Goal: Find contact information: Find contact information

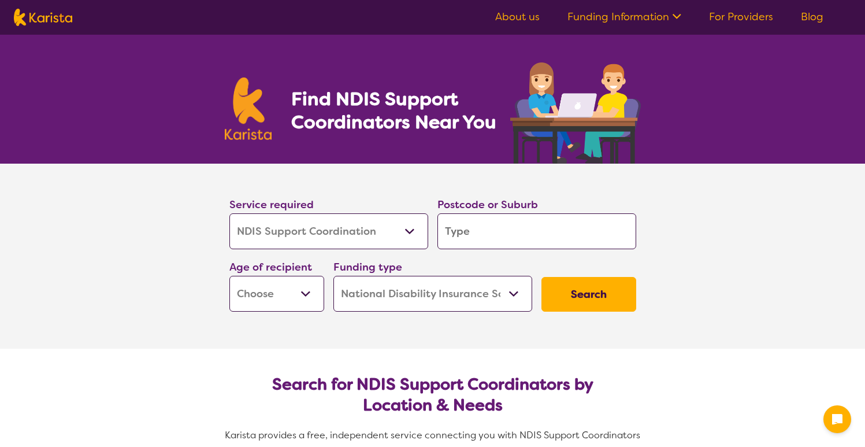
select select "NDIS Support Coordination"
select select "NDIS"
select select "NDIS Support Coordination"
select select "NDIS"
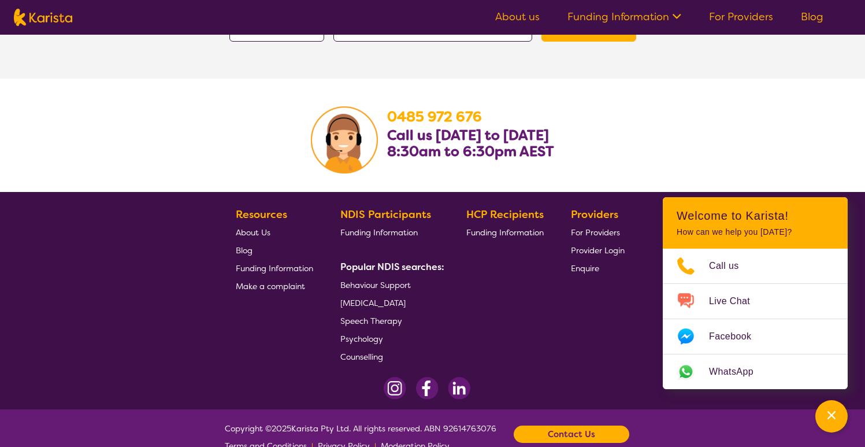
scroll to position [2232, 0]
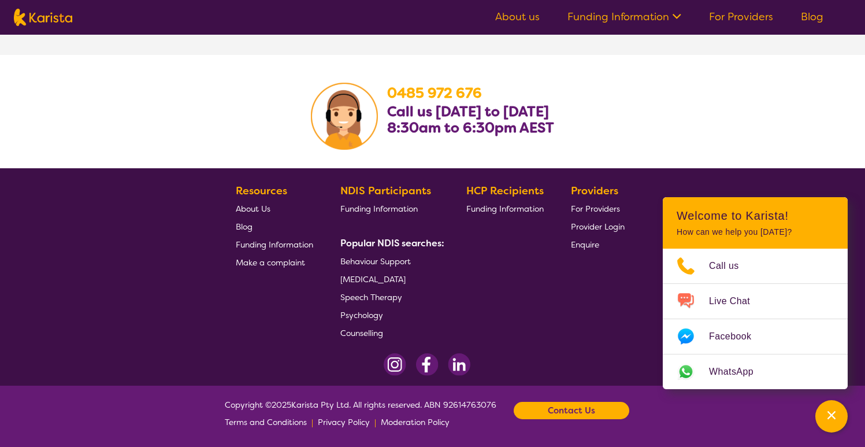
click at [486, 236] on div "HCP Recipients Funding Information" at bounding box center [508, 262] width 82 height 160
click at [650, 18] on link "Funding Information" at bounding box center [625, 17] width 114 height 14
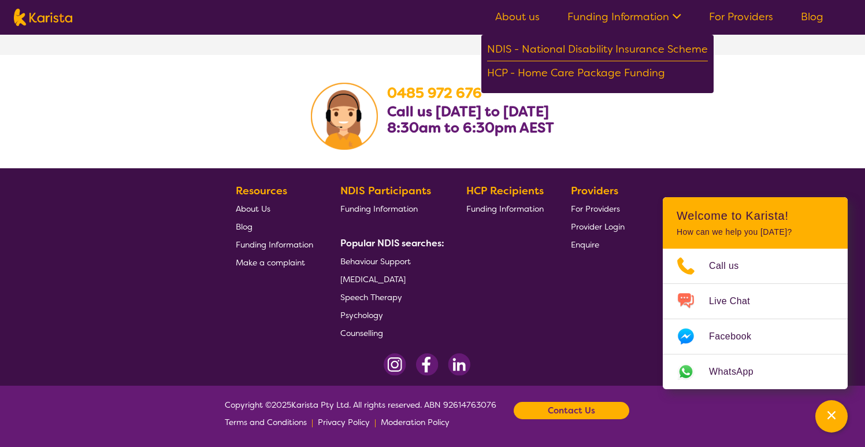
click at [445, 268] on section "Resources About Us Blog Funding Information Make a complaint NDIS Participants …" at bounding box center [433, 257] width 444 height 169
click at [529, 408] on div "Contact Us" at bounding box center [572, 410] width 116 height 17
click at [546, 409] on div "Contact Us" at bounding box center [572, 410] width 116 height 17
click at [522, 356] on link "Email us" at bounding box center [513, 361] width 31 height 10
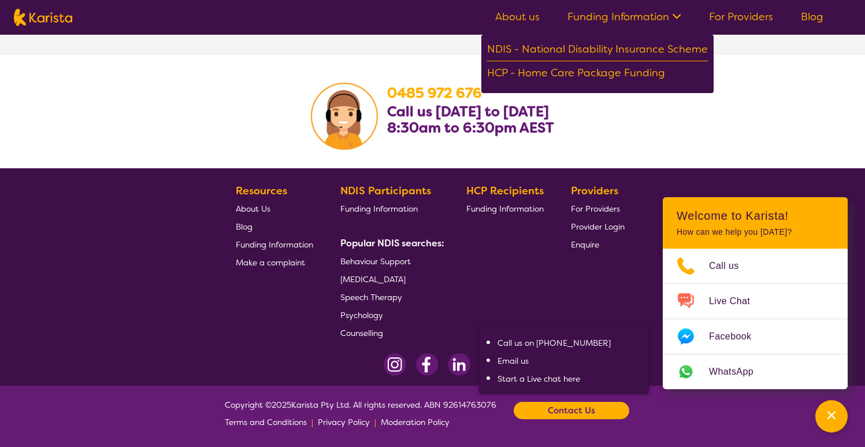
click at [521, 359] on link "Email us" at bounding box center [513, 361] width 31 height 10
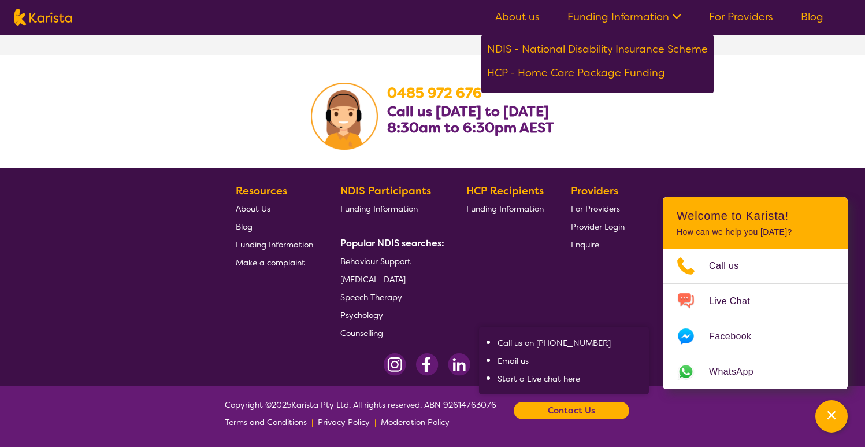
click at [521, 359] on link "Email us" at bounding box center [513, 361] width 31 height 10
click at [564, 290] on section "Resources About Us Blog Funding Information Make a complaint NDIS Participants …" at bounding box center [433, 257] width 444 height 169
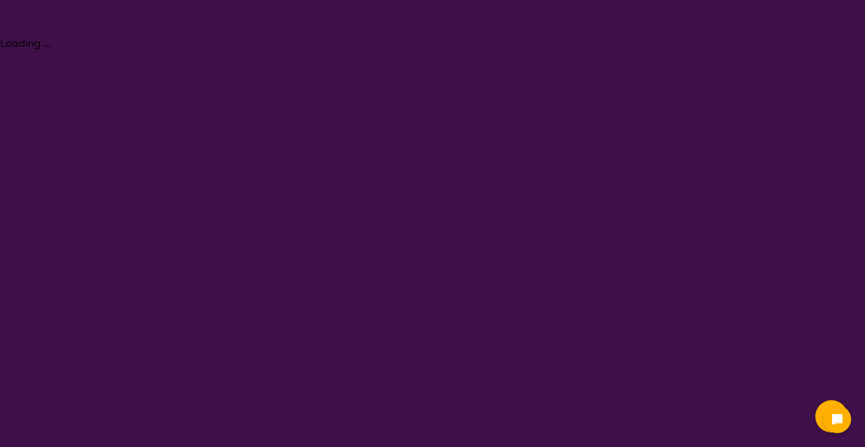
select select "NDIS Support Coordination"
select select "NDIS"
select select "NDIS Support Coordination"
select select "NDIS"
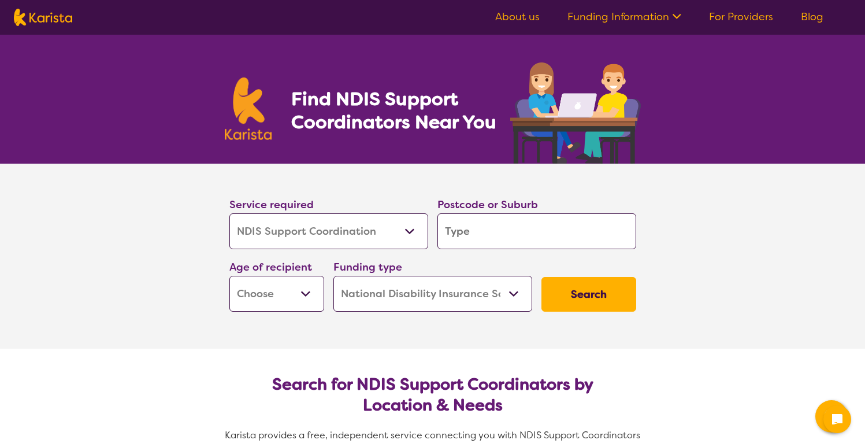
scroll to position [2232, 0]
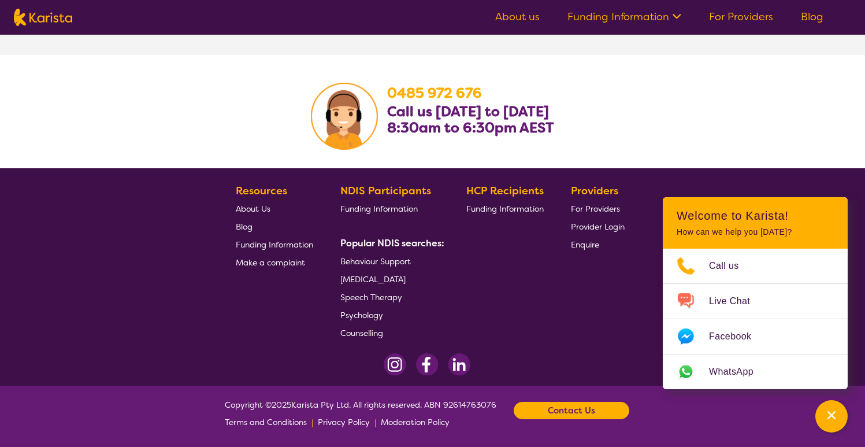
click at [559, 411] on b "Contact Us" at bounding box center [571, 410] width 47 height 17
click at [515, 363] on link "Email us" at bounding box center [513, 361] width 31 height 10
click at [521, 363] on link "Email us" at bounding box center [513, 361] width 31 height 10
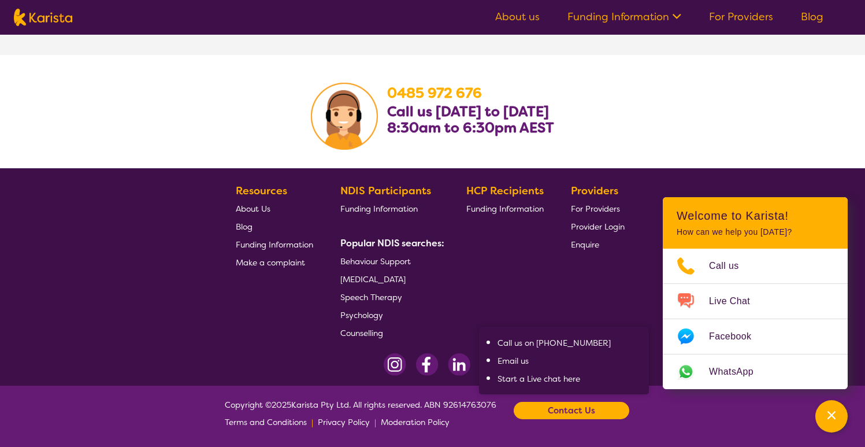
click at [521, 363] on link "Email us" at bounding box center [513, 361] width 31 height 10
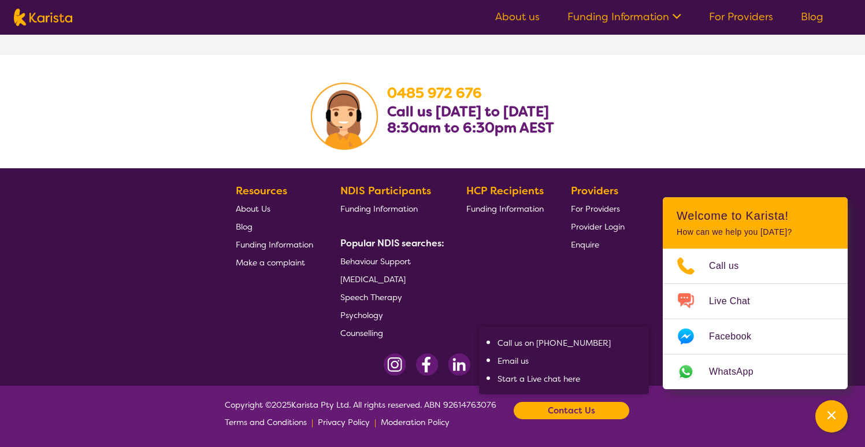
click at [521, 363] on link "Email us" at bounding box center [513, 361] width 31 height 10
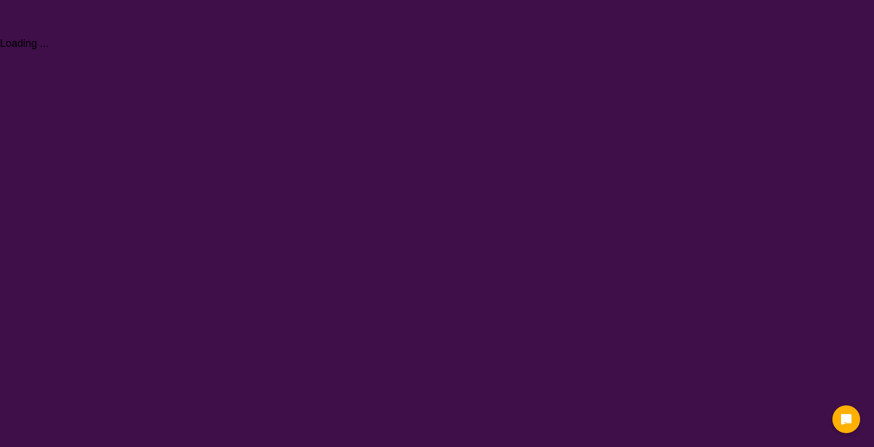
select select "Support worker"
select select "NDIS"
select select "Support worker"
select select "NDIS"
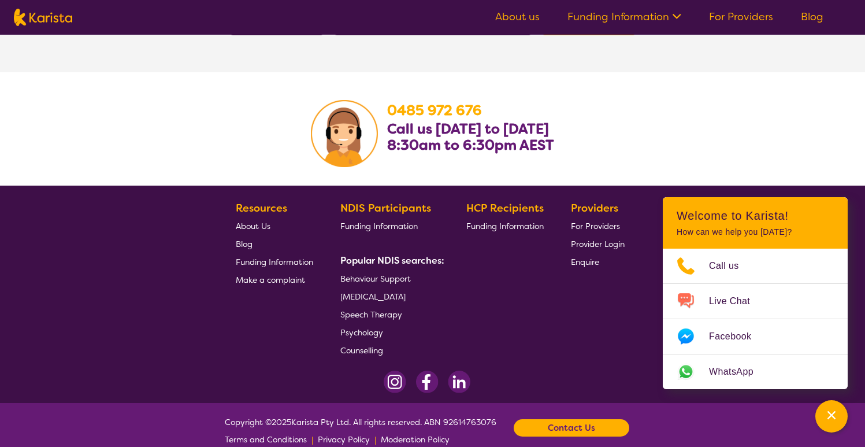
scroll to position [1680, 0]
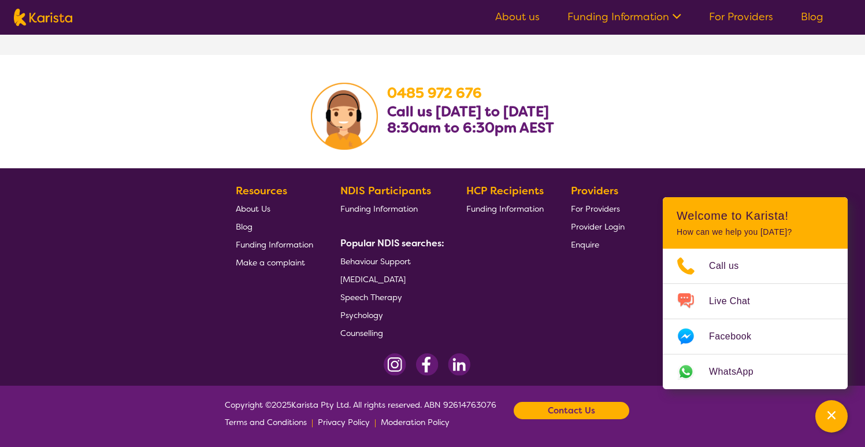
click at [572, 415] on b "Contact Us" at bounding box center [571, 410] width 47 height 17
click at [519, 362] on link "Email us" at bounding box center [513, 361] width 31 height 10
click at [524, 360] on link "Email us" at bounding box center [513, 361] width 31 height 10
click at [523, 361] on link "Email us" at bounding box center [513, 361] width 31 height 10
click at [524, 367] on span "Email us" at bounding box center [570, 360] width 145 height 17
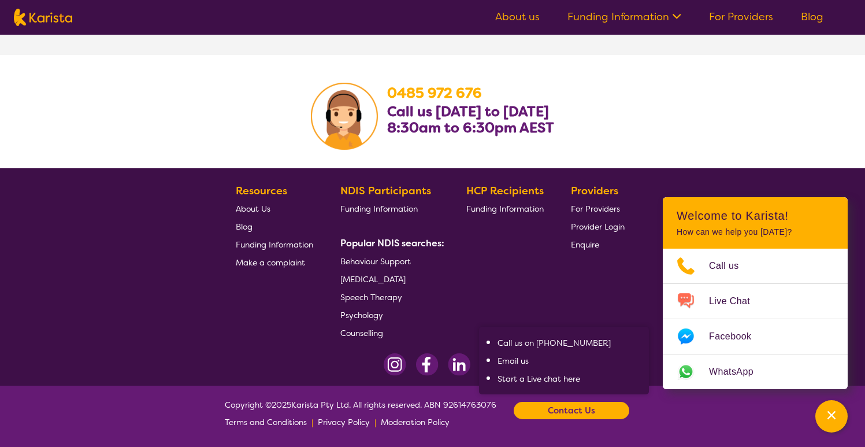
click at [520, 359] on link "Email us" at bounding box center [513, 361] width 31 height 10
